Goal: Task Accomplishment & Management: Manage account settings

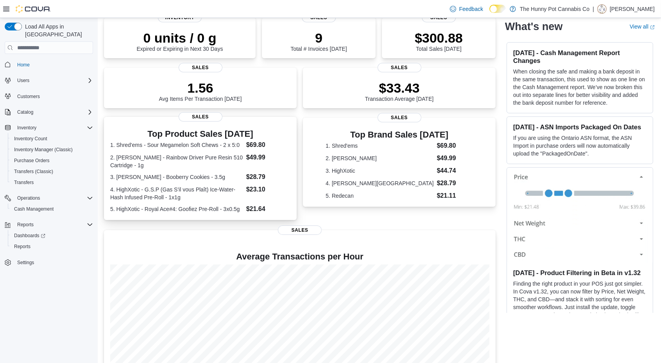
scroll to position [96, 0]
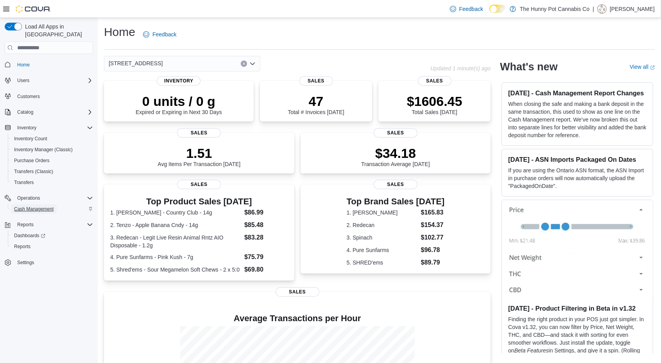
click at [50, 206] on span "Cash Management" at bounding box center [33, 209] width 39 height 6
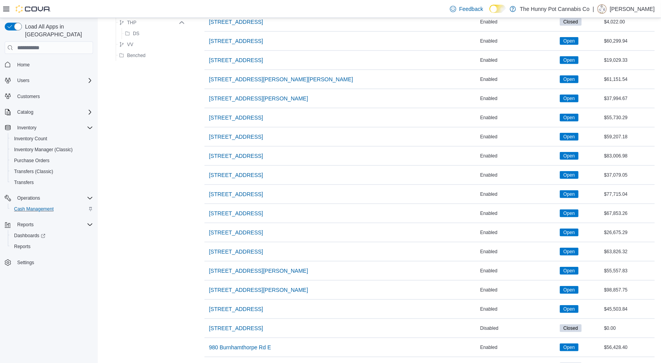
scroll to position [612, 0]
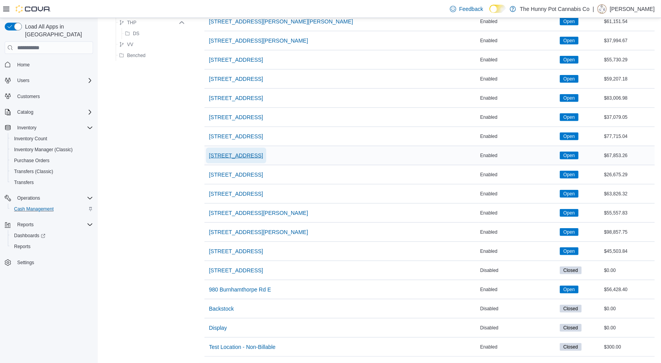
click at [248, 152] on span "5035 Hurontario St" at bounding box center [236, 156] width 54 height 8
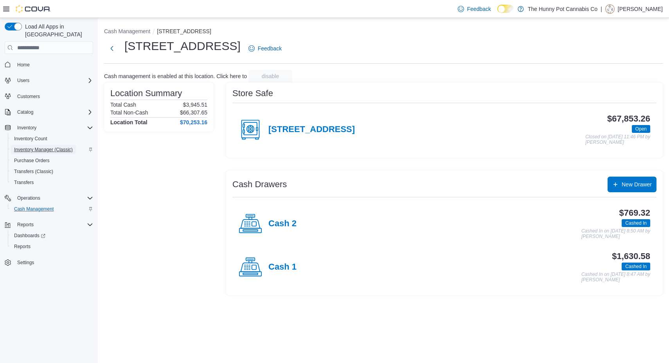
click at [60, 147] on span "Inventory Manager (Classic)" at bounding box center [43, 150] width 59 height 6
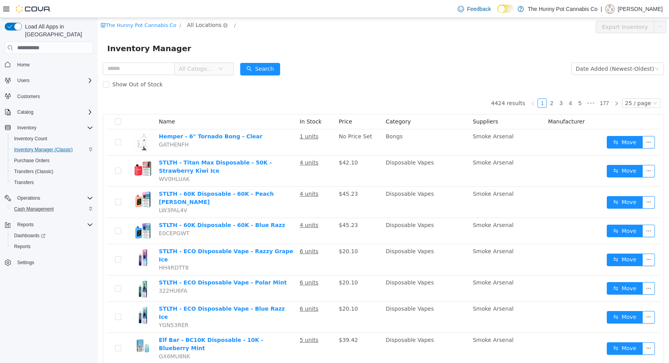
click at [203, 24] on span "All Locations" at bounding box center [204, 25] width 34 height 9
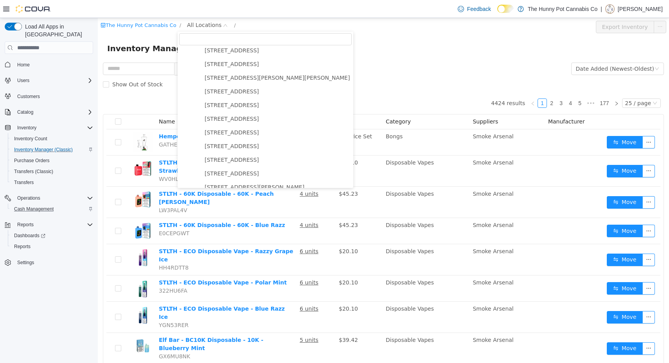
scroll to position [278, 0]
click at [233, 141] on span "5035 Hurontario St" at bounding box center [277, 145] width 149 height 11
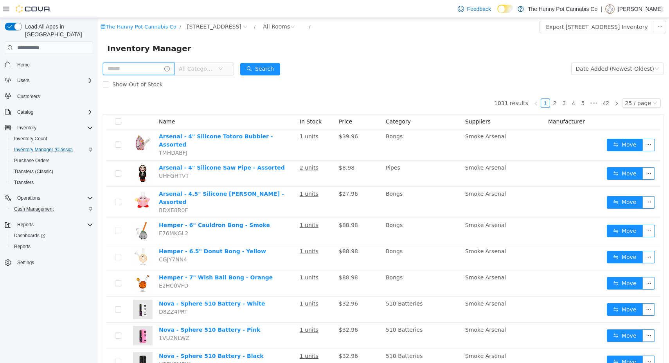
click at [148, 68] on input "text" at bounding box center [139, 69] width 72 height 13
type input "******"
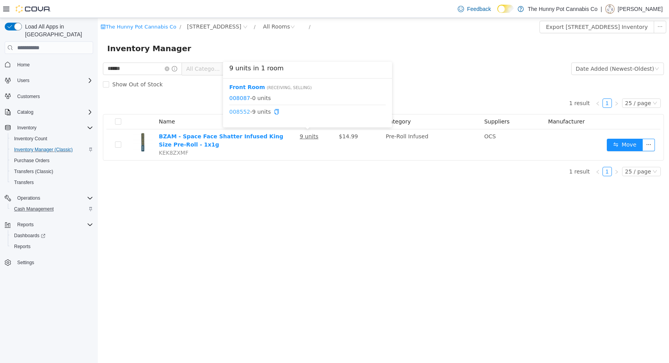
click at [238, 111] on link "008552" at bounding box center [239, 112] width 21 height 6
click at [169, 67] on icon "icon: close-circle" at bounding box center [167, 68] width 5 height 5
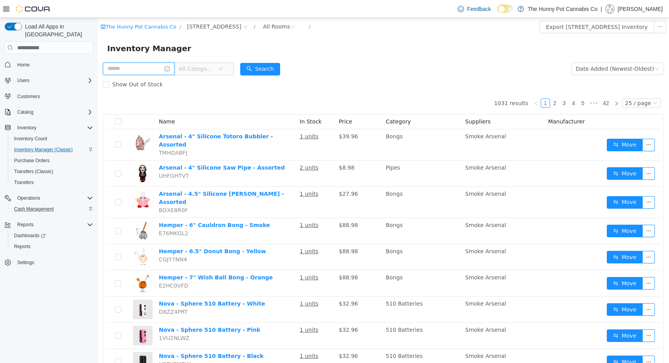
click at [156, 72] on input "text" at bounding box center [139, 69] width 72 height 13
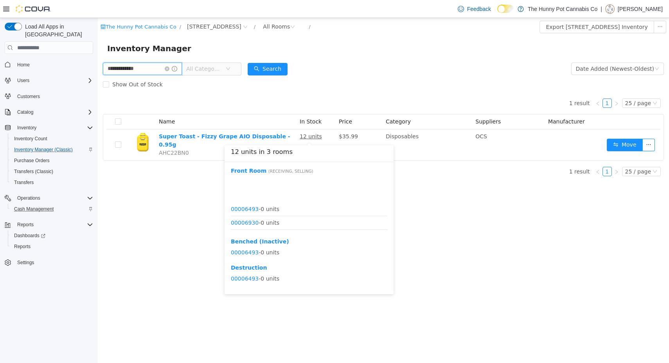
scroll to position [51, 0]
click at [246, 226] on link "00010571" at bounding box center [245, 227] width 28 height 6
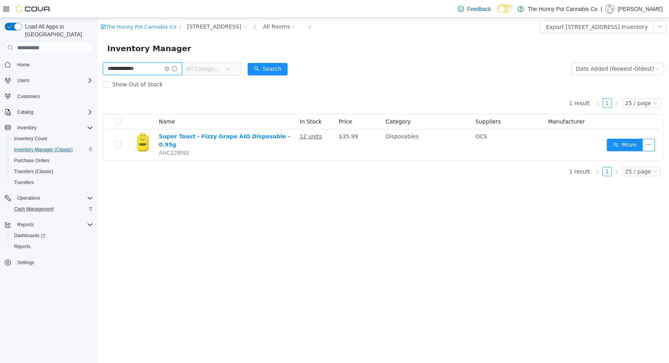
click at [127, 67] on input "**********" at bounding box center [142, 69] width 79 height 13
type input "******"
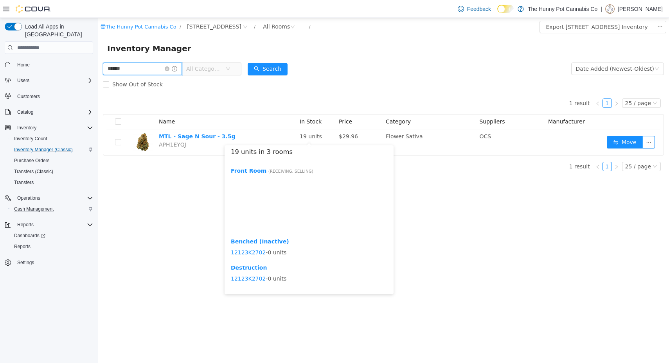
scroll to position [188, 0]
click at [258, 187] on link "111825F2405" at bounding box center [250, 185] width 38 height 6
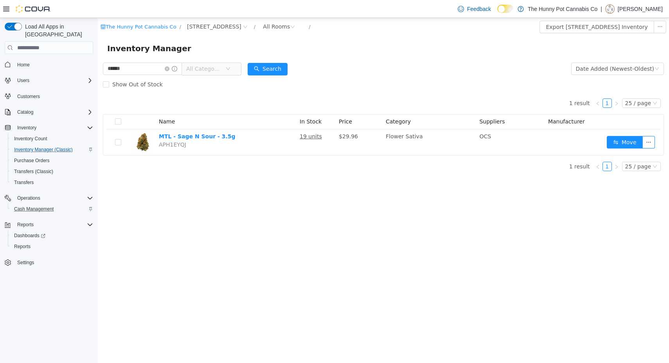
click at [377, 42] on div "Inventory Manager" at bounding box center [383, 48] width 552 height 13
click at [169, 70] on icon "icon: close-circle" at bounding box center [167, 68] width 5 height 5
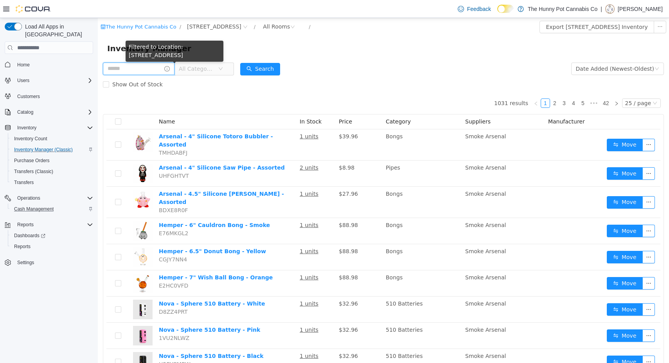
click at [145, 69] on input "text" at bounding box center [139, 69] width 72 height 13
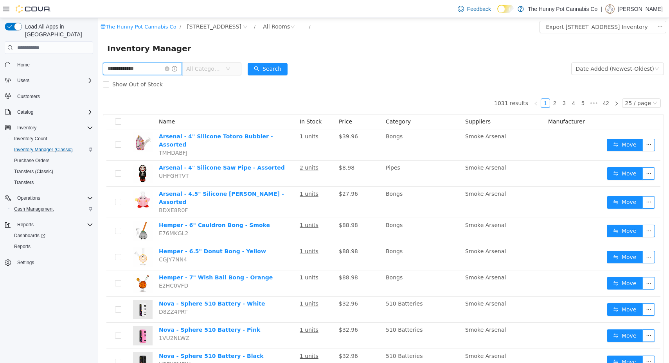
type input "**********"
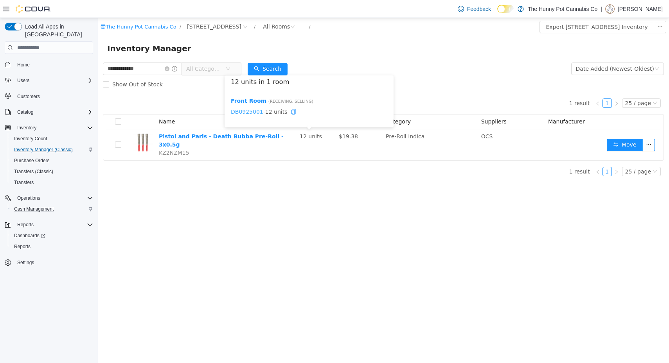
click at [250, 109] on link "DB0925001" at bounding box center [247, 112] width 32 height 6
click at [169, 69] on icon "icon: close-circle" at bounding box center [167, 68] width 5 height 5
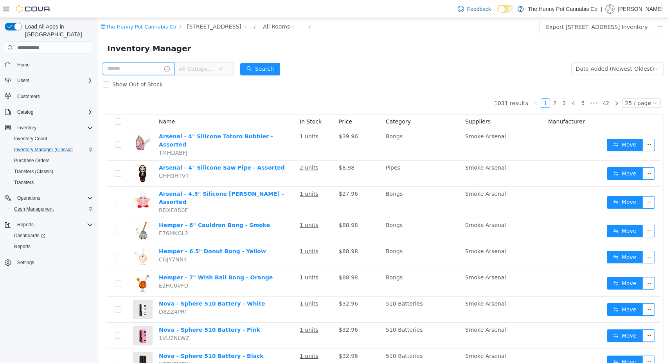
click at [139, 66] on input "text" at bounding box center [139, 69] width 72 height 13
type input "**********"
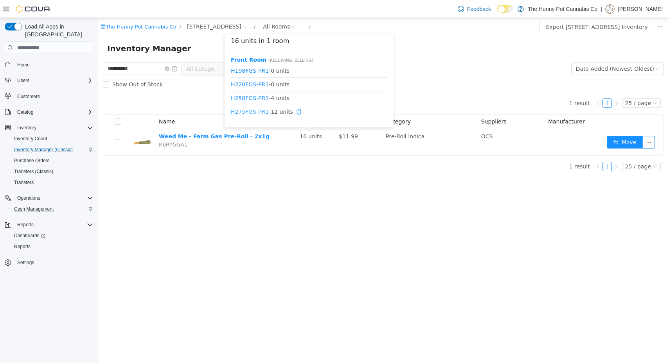
click at [260, 114] on link "H275FGS-PR1" at bounding box center [250, 112] width 38 height 6
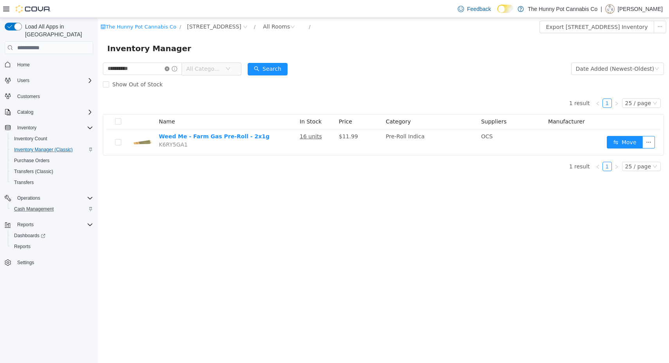
click at [169, 70] on icon "icon: close-circle" at bounding box center [167, 68] width 5 height 5
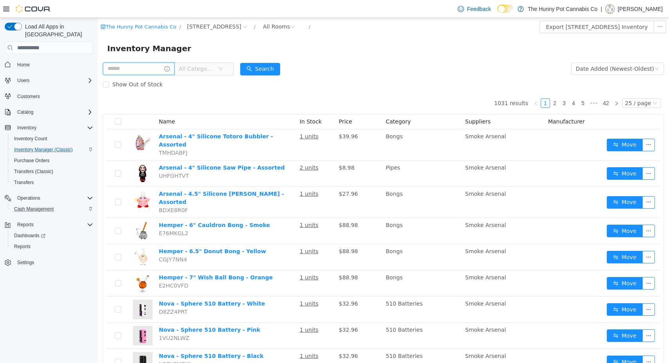
click at [127, 68] on input "text" at bounding box center [139, 69] width 72 height 13
type input "**********"
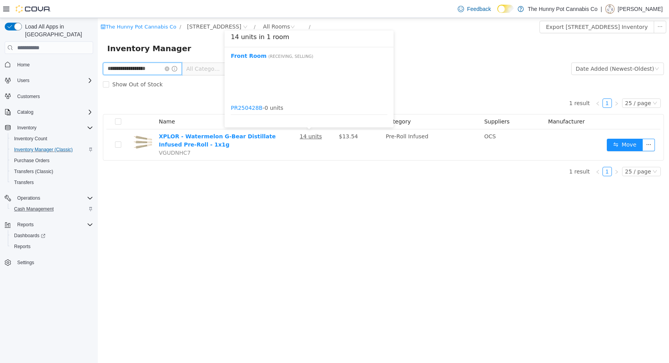
scroll to position [65, 0]
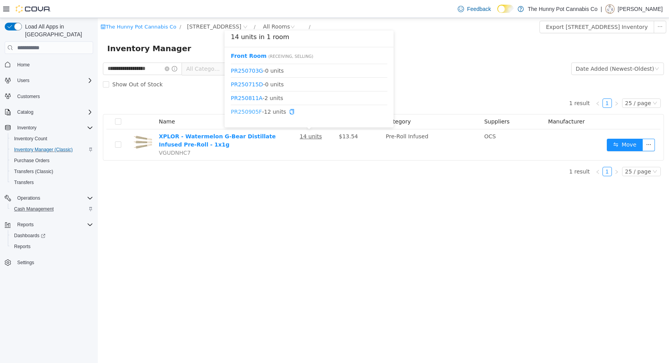
click at [242, 113] on link "PR250905F" at bounding box center [246, 112] width 31 height 6
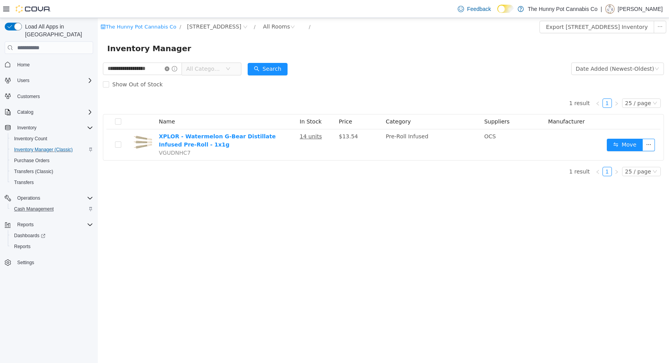
click at [169, 69] on icon "icon: close-circle" at bounding box center [167, 68] width 5 height 5
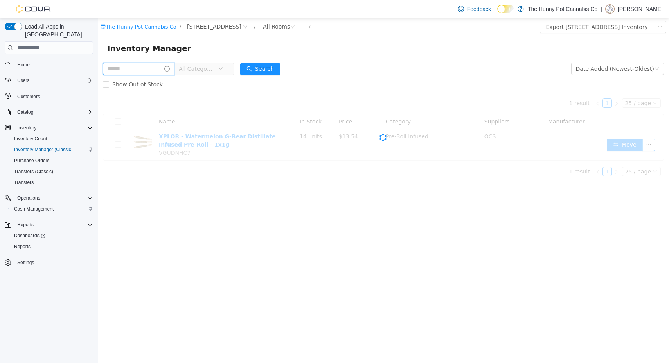
click at [143, 68] on input "text" at bounding box center [139, 69] width 72 height 13
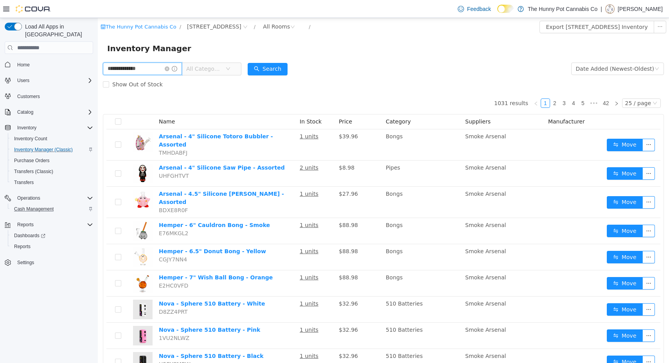
type input "**********"
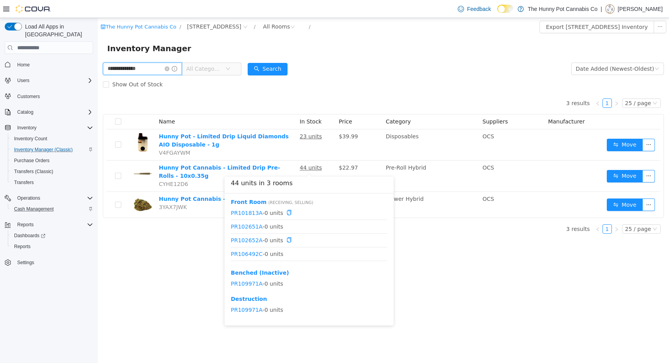
scroll to position [242, 0]
click at [245, 259] on link "PR115456" at bounding box center [245, 258] width 28 height 6
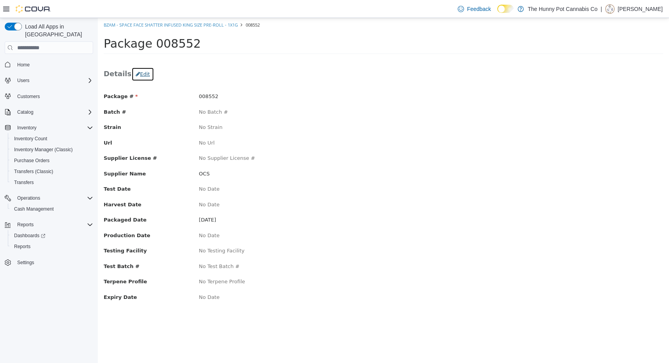
click at [136, 72] on button "Edit" at bounding box center [142, 74] width 23 height 14
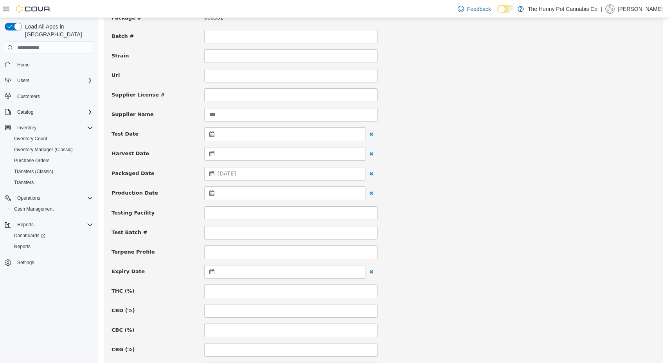
scroll to position [90, 0]
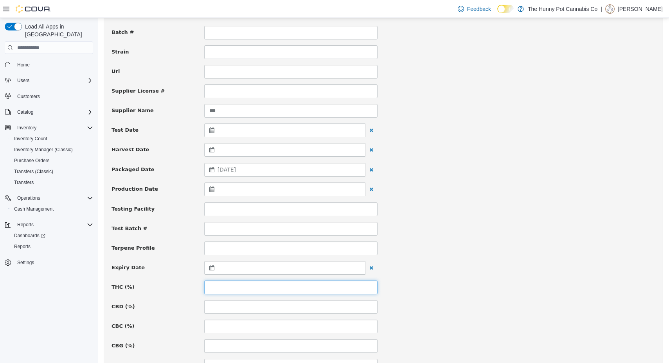
click at [223, 283] on input at bounding box center [290, 288] width 173 height 14
type input "****"
click at [502, 251] on div "Terpene Profile" at bounding box center [383, 249] width 555 height 14
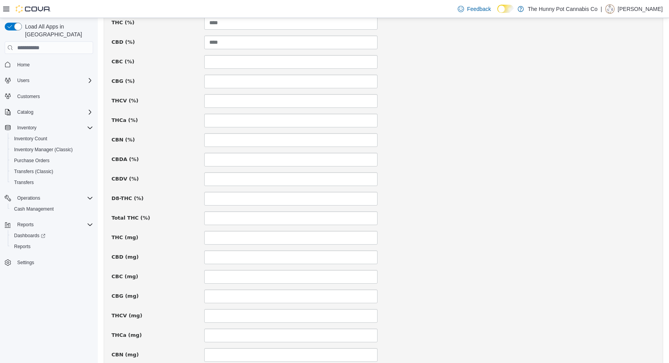
scroll to position [487, 0]
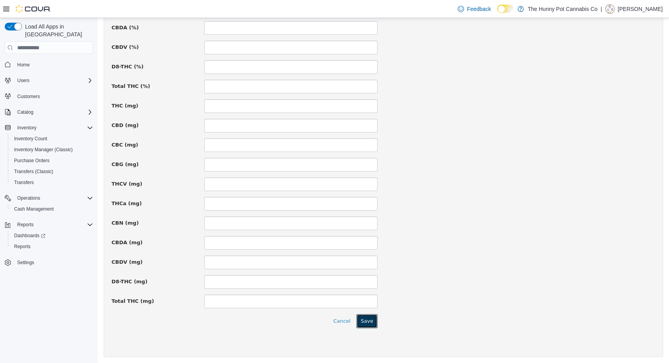
click at [366, 319] on button "Save" at bounding box center [366, 321] width 21 height 14
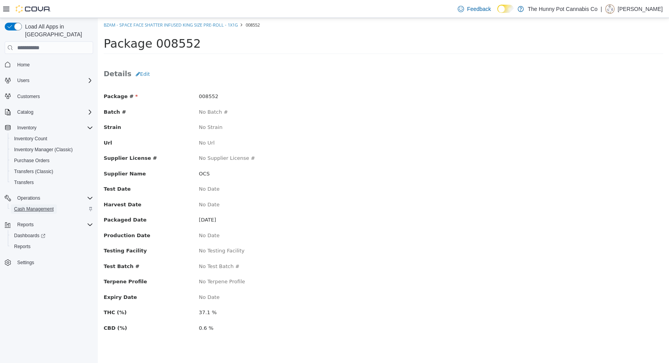
click at [35, 206] on span "Cash Management" at bounding box center [33, 209] width 39 height 6
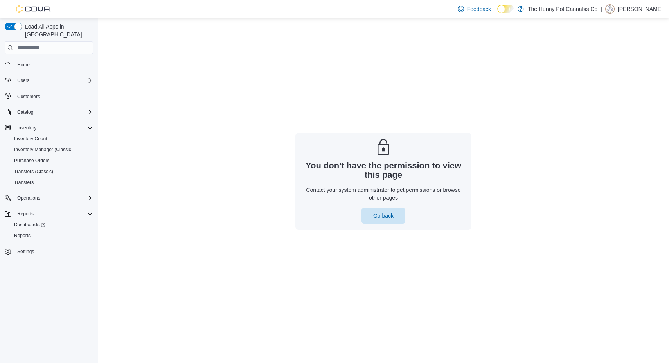
click at [44, 209] on div "Reports" at bounding box center [53, 213] width 79 height 9
click at [48, 209] on div "Reports" at bounding box center [53, 213] width 79 height 9
click at [68, 194] on div "Operations" at bounding box center [53, 198] width 79 height 9
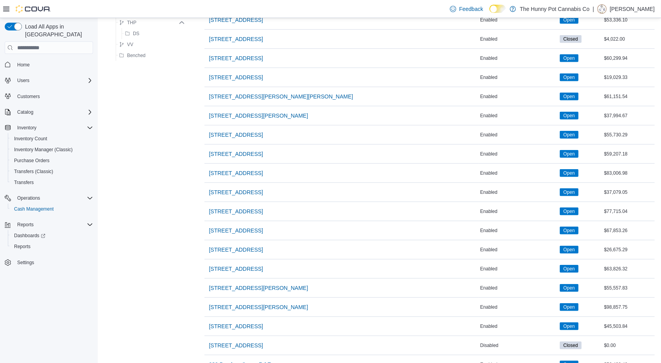
scroll to position [543, 0]
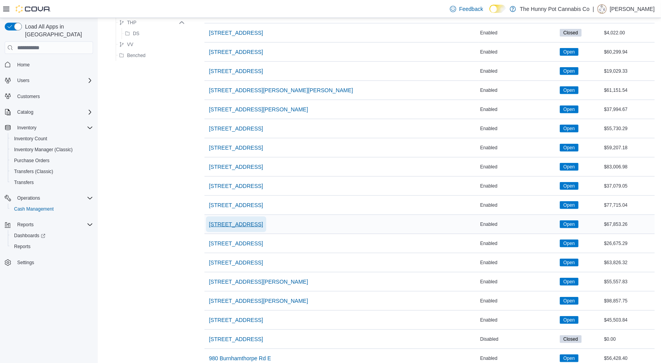
click at [242, 221] on span "5035 Hurontario St" at bounding box center [236, 225] width 54 height 8
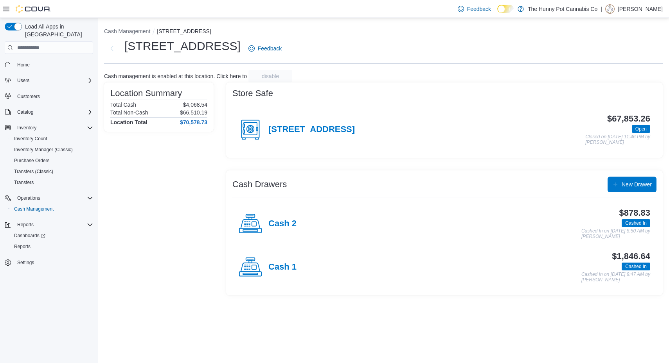
click at [283, 276] on div "Cash 1" at bounding box center [268, 267] width 58 height 23
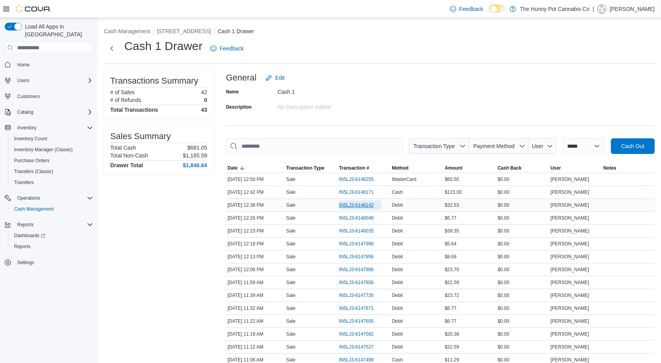
click at [366, 205] on span "IN5LJ3-6148142" at bounding box center [356, 205] width 35 height 6
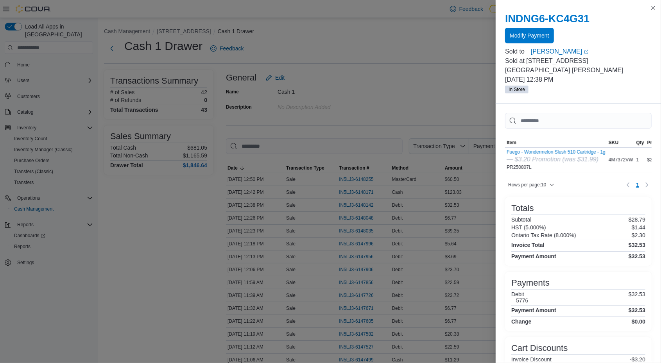
click at [545, 35] on span "Modify Payment" at bounding box center [529, 36] width 39 height 8
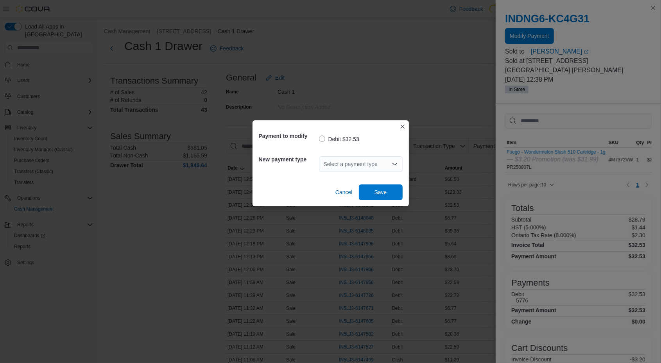
click at [358, 170] on div "Select a payment type" at bounding box center [361, 164] width 84 height 16
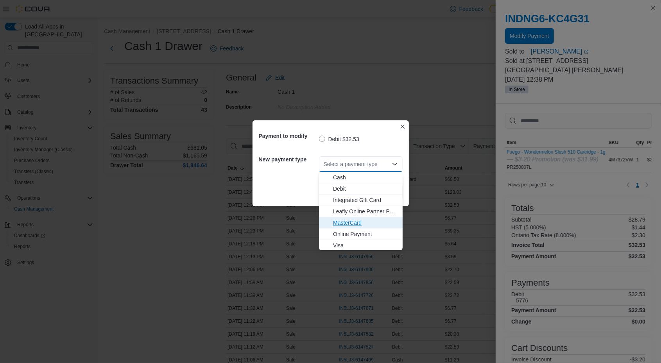
click at [353, 226] on span "MasterCard" at bounding box center [365, 223] width 65 height 8
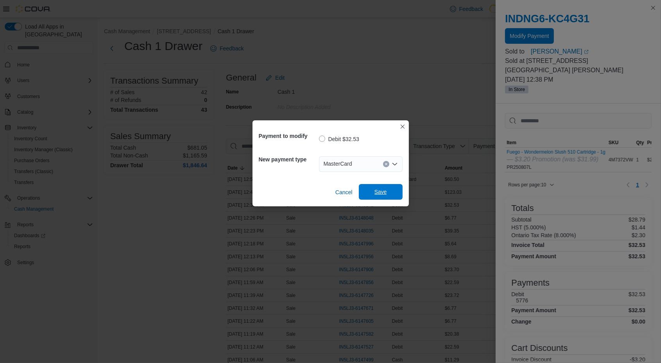
click at [393, 199] on span "Save" at bounding box center [381, 192] width 34 height 16
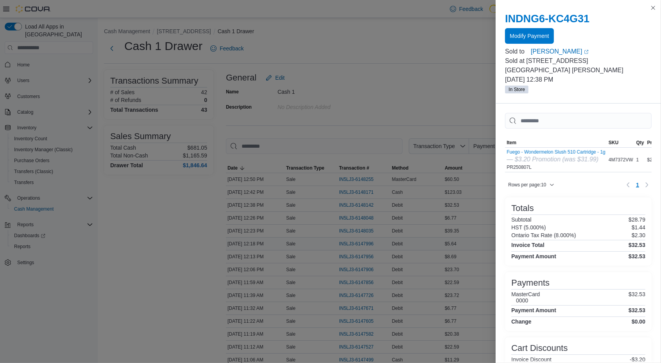
click at [389, 239] on div "IN5LJ3-6147996" at bounding box center [363, 244] width 53 height 13
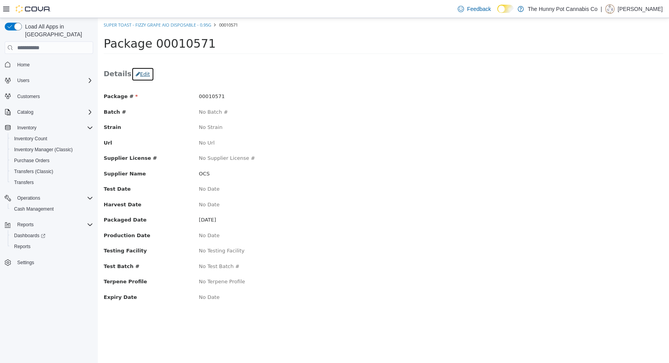
click at [141, 76] on button "Edit" at bounding box center [142, 74] width 23 height 14
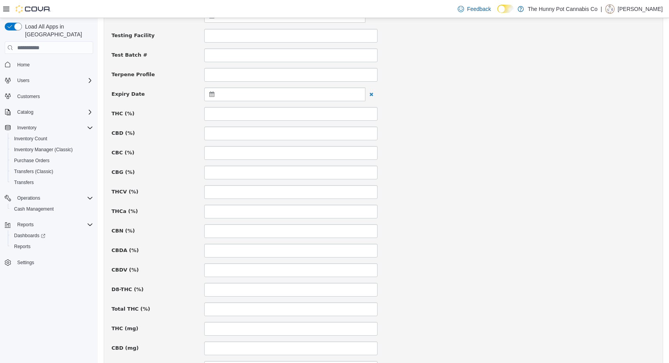
scroll to position [264, 0]
click at [323, 118] on input at bounding box center [290, 114] width 173 height 14
type input "****"
click at [459, 159] on div "Package # 00010571 Batch # Strain Url Supplier License # Supplier Name *** Test…" at bounding box center [382, 196] width 543 height 735
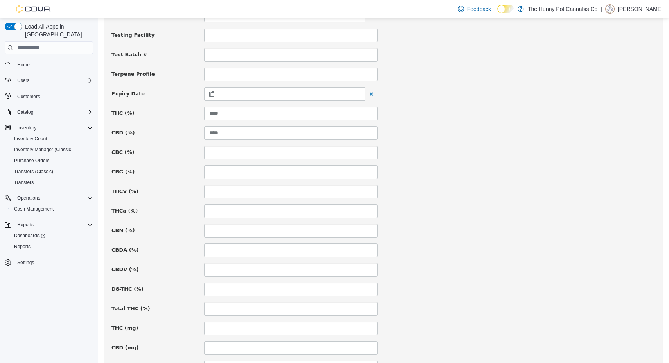
scroll to position [487, 0]
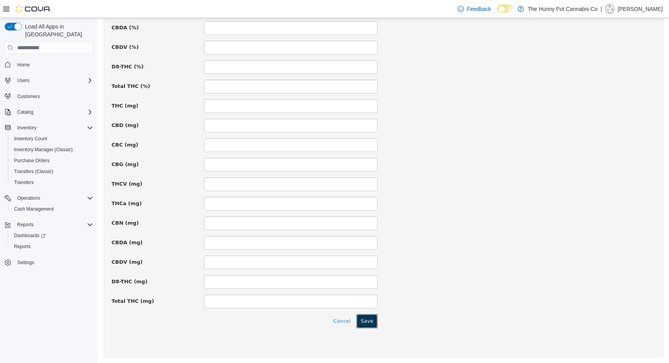
click at [367, 320] on button "Save" at bounding box center [366, 321] width 21 height 14
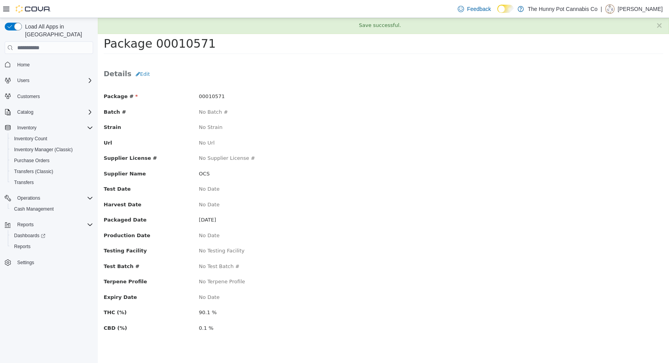
scroll to position [0, 0]
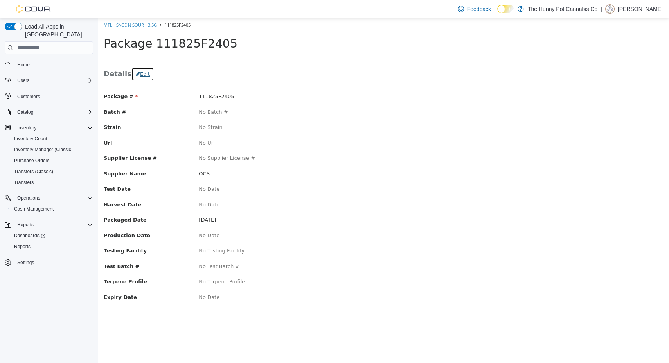
click at [135, 77] on button "Edit" at bounding box center [142, 74] width 23 height 14
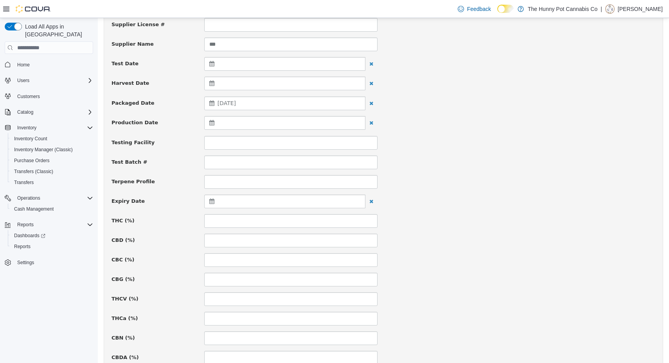
scroll to position [158, 0]
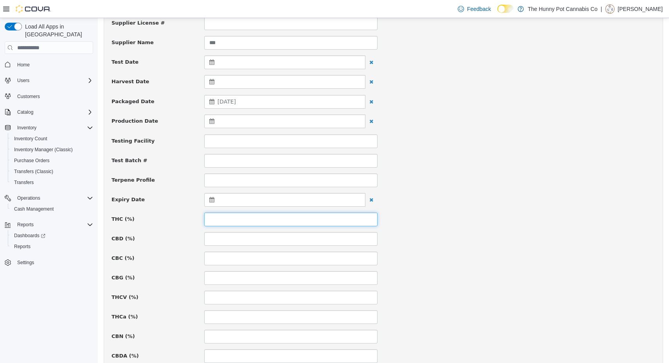
click at [218, 213] on input at bounding box center [290, 220] width 173 height 14
type input "****"
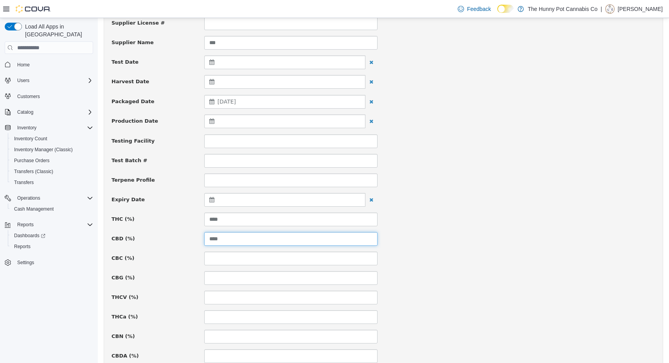
type input "****"
click at [518, 252] on div "CBC (%)" at bounding box center [383, 259] width 555 height 14
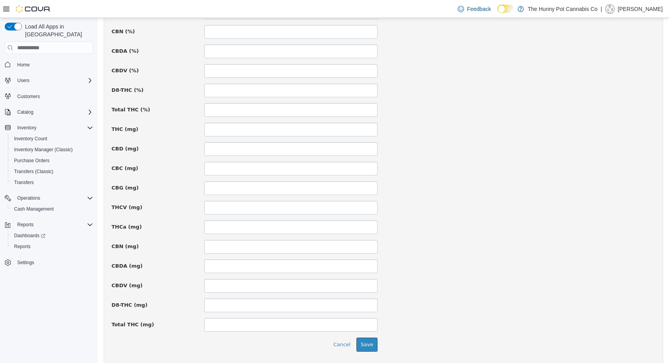
scroll to position [473, 0]
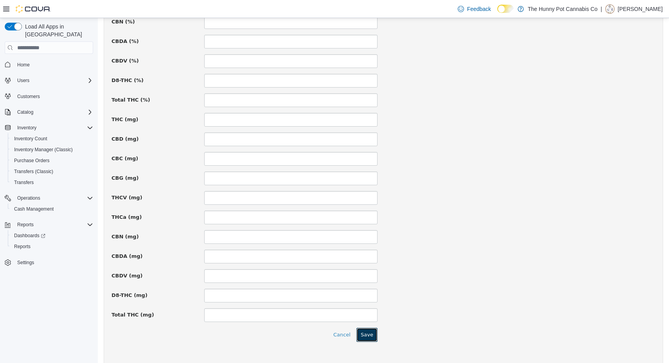
click at [368, 336] on button "Save" at bounding box center [366, 335] width 21 height 14
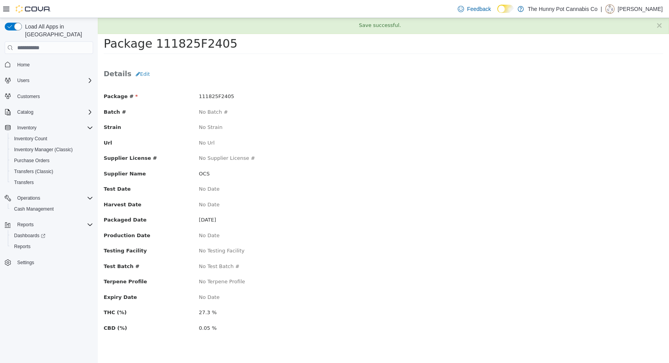
scroll to position [0, 0]
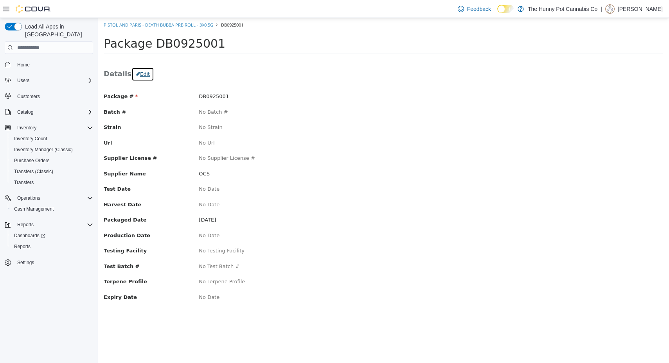
click at [137, 74] on button "Edit" at bounding box center [142, 74] width 23 height 14
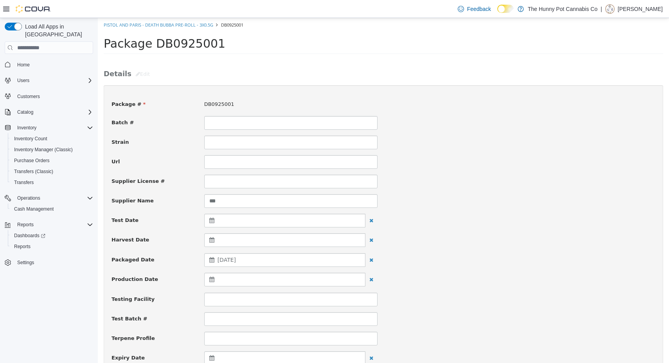
scroll to position [163, 0]
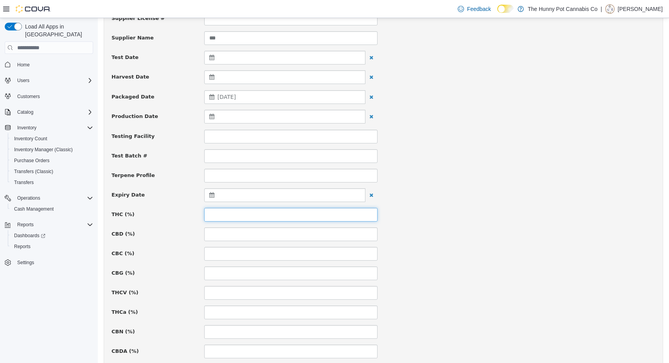
click at [206, 214] on input at bounding box center [290, 215] width 173 height 14
type input "*****"
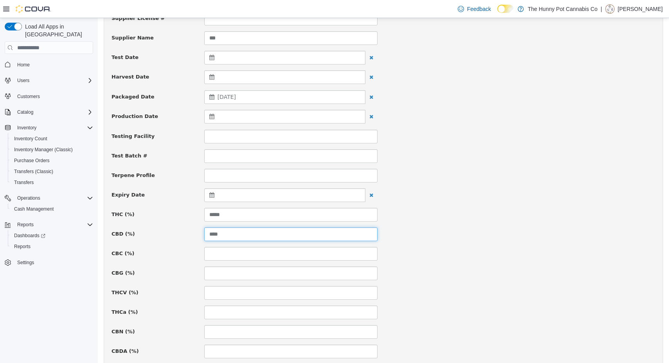
type input "****"
click at [480, 197] on div "Expiry Date" at bounding box center [383, 195] width 555 height 14
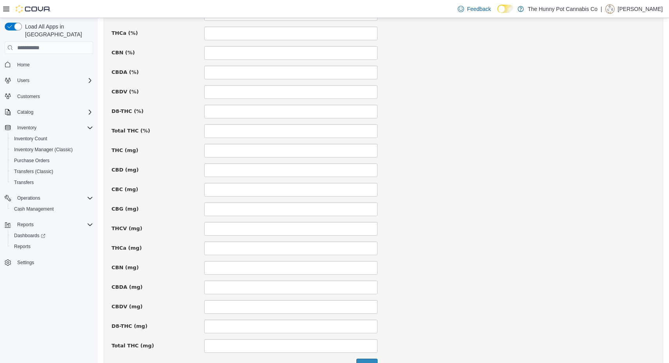
scroll to position [487, 0]
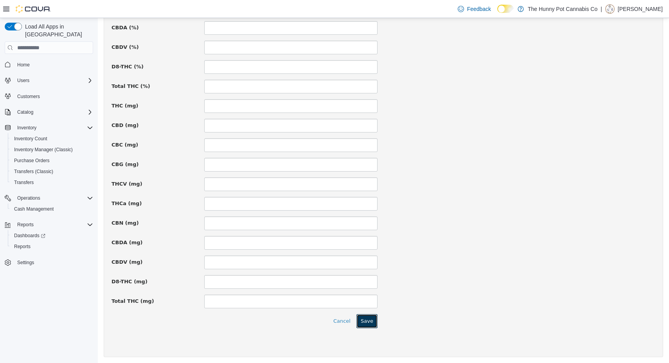
click at [362, 315] on button "Save" at bounding box center [366, 321] width 21 height 14
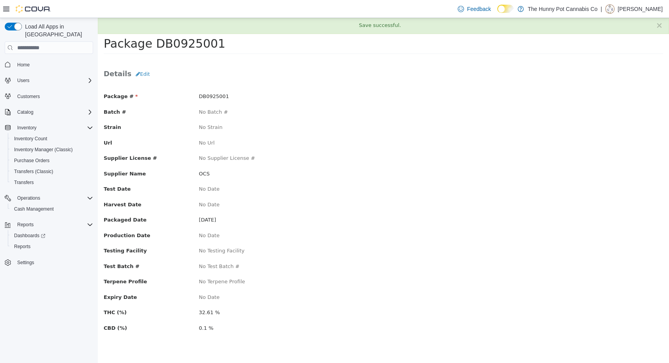
scroll to position [0, 0]
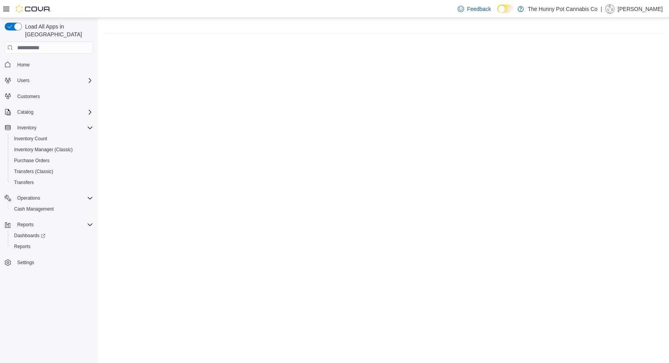
click at [260, 39] on html "×" at bounding box center [383, 28] width 571 height 21
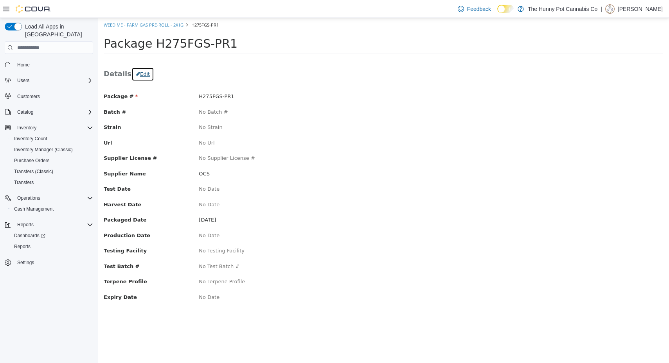
click at [143, 70] on button "Edit" at bounding box center [142, 74] width 23 height 14
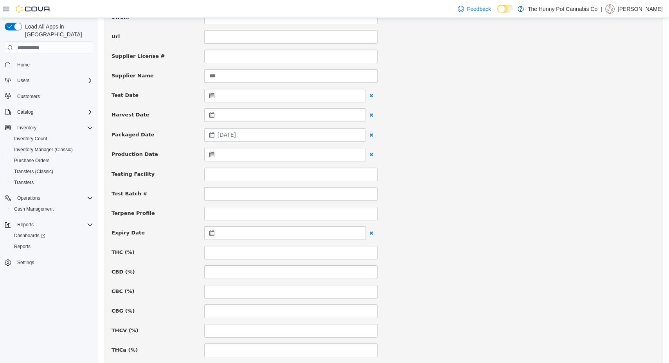
scroll to position [136, 0]
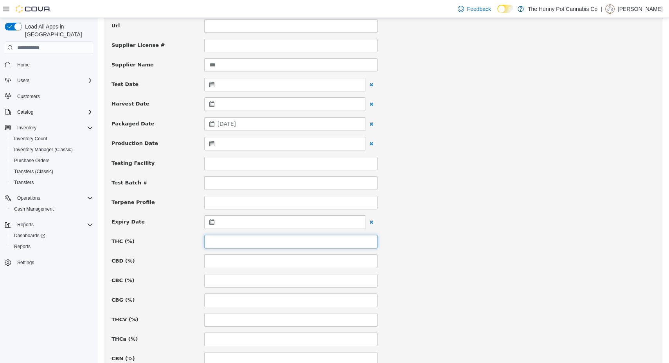
click at [261, 241] on input at bounding box center [290, 242] width 173 height 14
type input "*****"
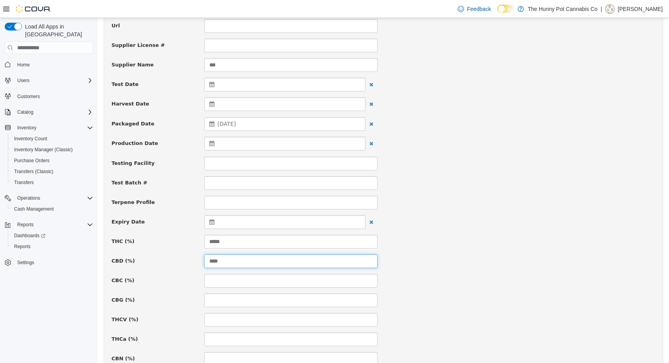
type input "****"
click at [570, 245] on div "THC (%) *****" at bounding box center [383, 242] width 555 height 14
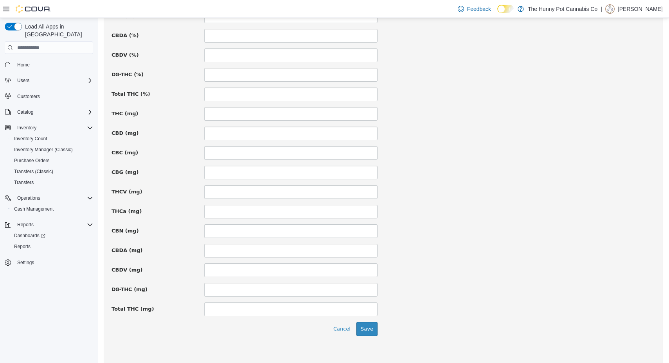
scroll to position [480, 0]
click at [368, 330] on button "Save" at bounding box center [366, 328] width 21 height 14
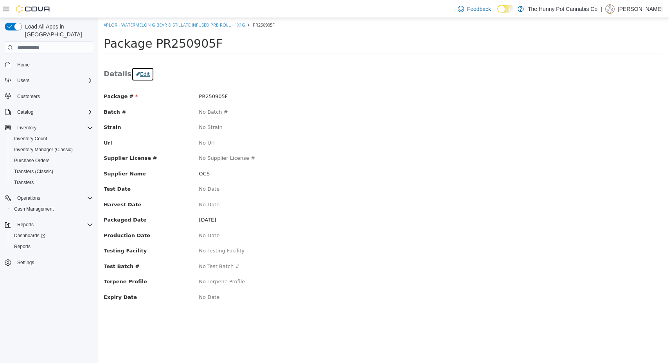
click at [137, 75] on button "Edit" at bounding box center [142, 74] width 23 height 14
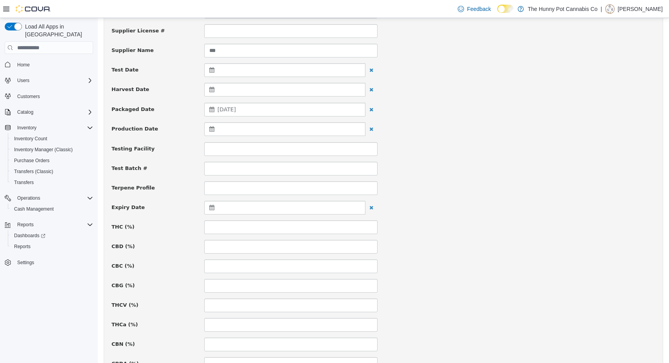
scroll to position [151, 0]
click at [269, 228] on input at bounding box center [290, 227] width 173 height 14
type input "****"
click at [553, 263] on div "CBC (%)" at bounding box center [383, 266] width 555 height 14
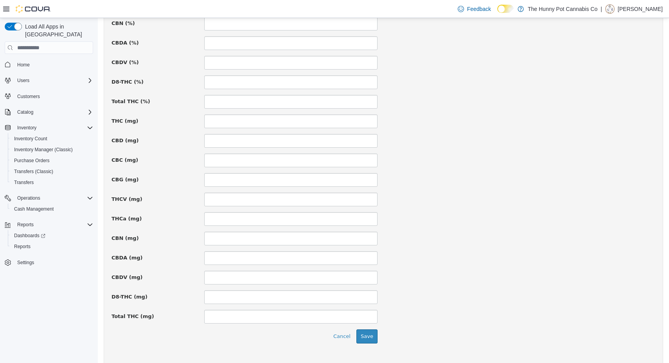
scroll to position [487, 0]
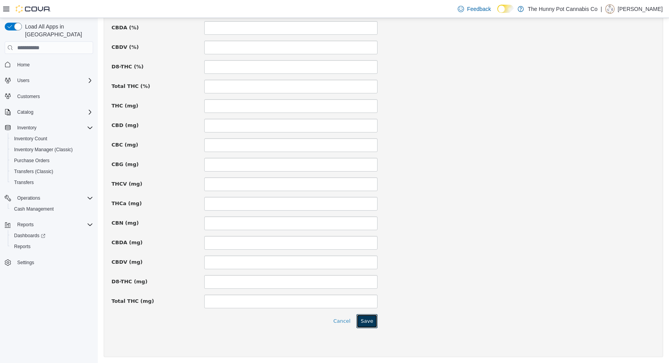
click at [367, 323] on button "Save" at bounding box center [366, 321] width 21 height 14
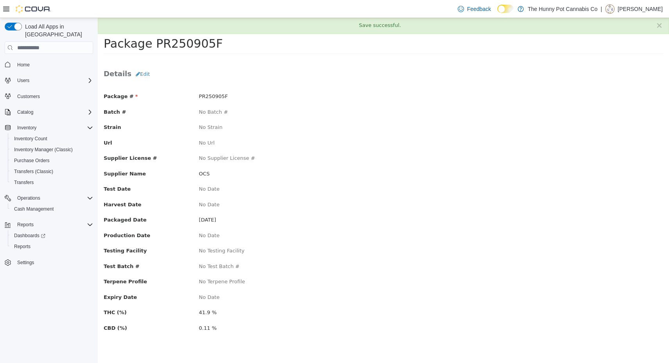
scroll to position [0, 0]
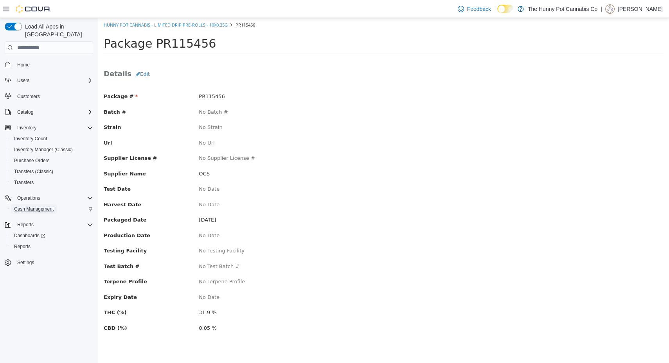
click at [37, 204] on span "Cash Management" at bounding box center [33, 208] width 39 height 9
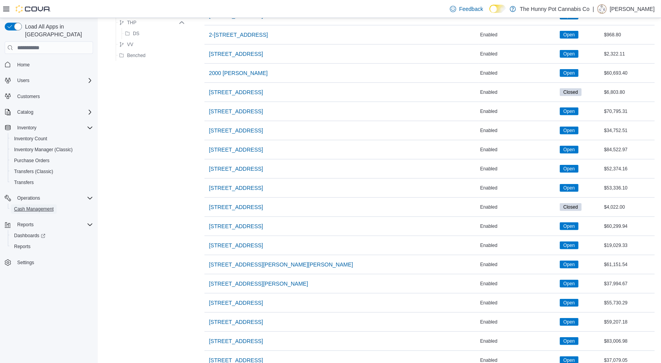
scroll to position [612, 0]
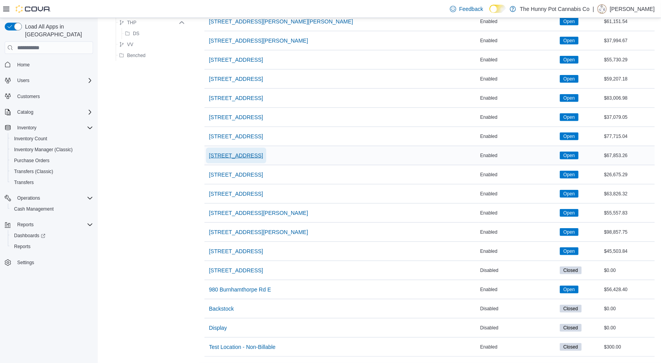
click at [249, 152] on span "[STREET_ADDRESS]" at bounding box center [236, 156] width 54 height 8
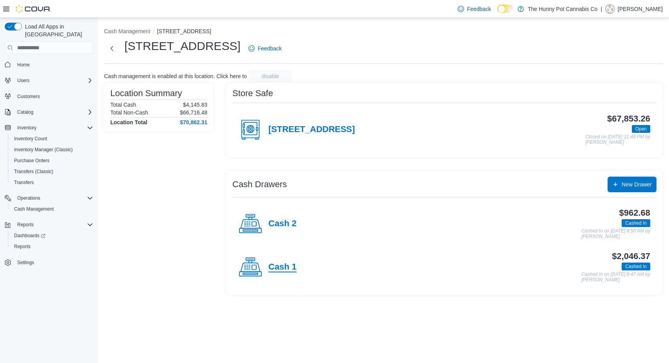
click at [289, 270] on h4 "Cash 1" at bounding box center [282, 267] width 28 height 10
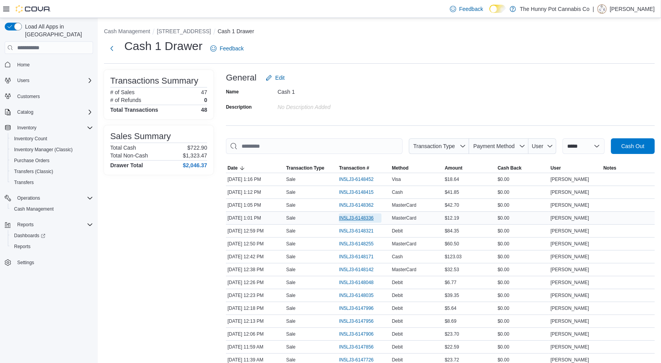
click at [372, 217] on span "IN5LJ3-6148336" at bounding box center [356, 218] width 35 height 6
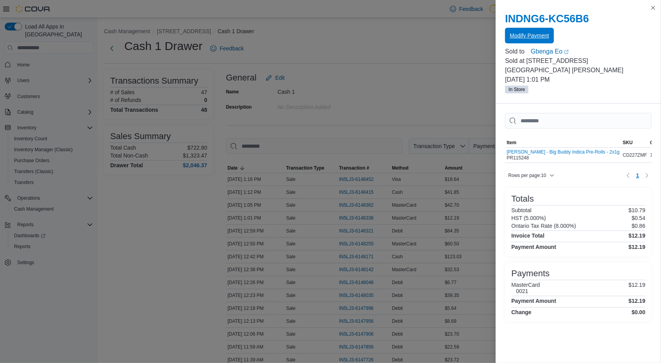
click at [538, 34] on span "Modify Payment" at bounding box center [529, 36] width 39 height 8
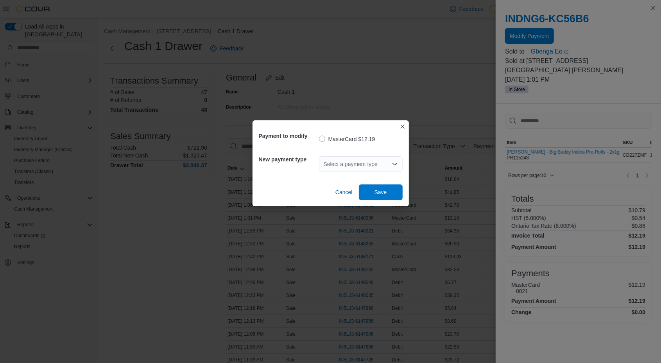
click at [363, 165] on div "Select a payment type" at bounding box center [361, 164] width 84 height 16
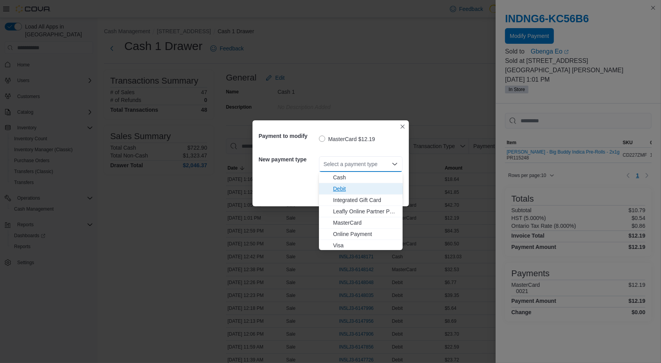
click at [350, 189] on span "Debit" at bounding box center [365, 189] width 65 height 8
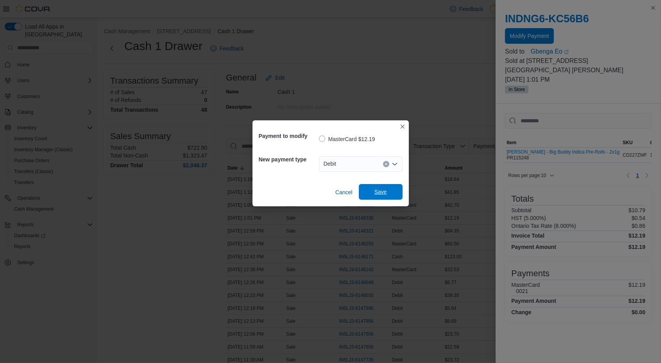
click at [390, 193] on span "Save" at bounding box center [381, 192] width 34 height 16
